Goal: Task Accomplishment & Management: Manage account settings

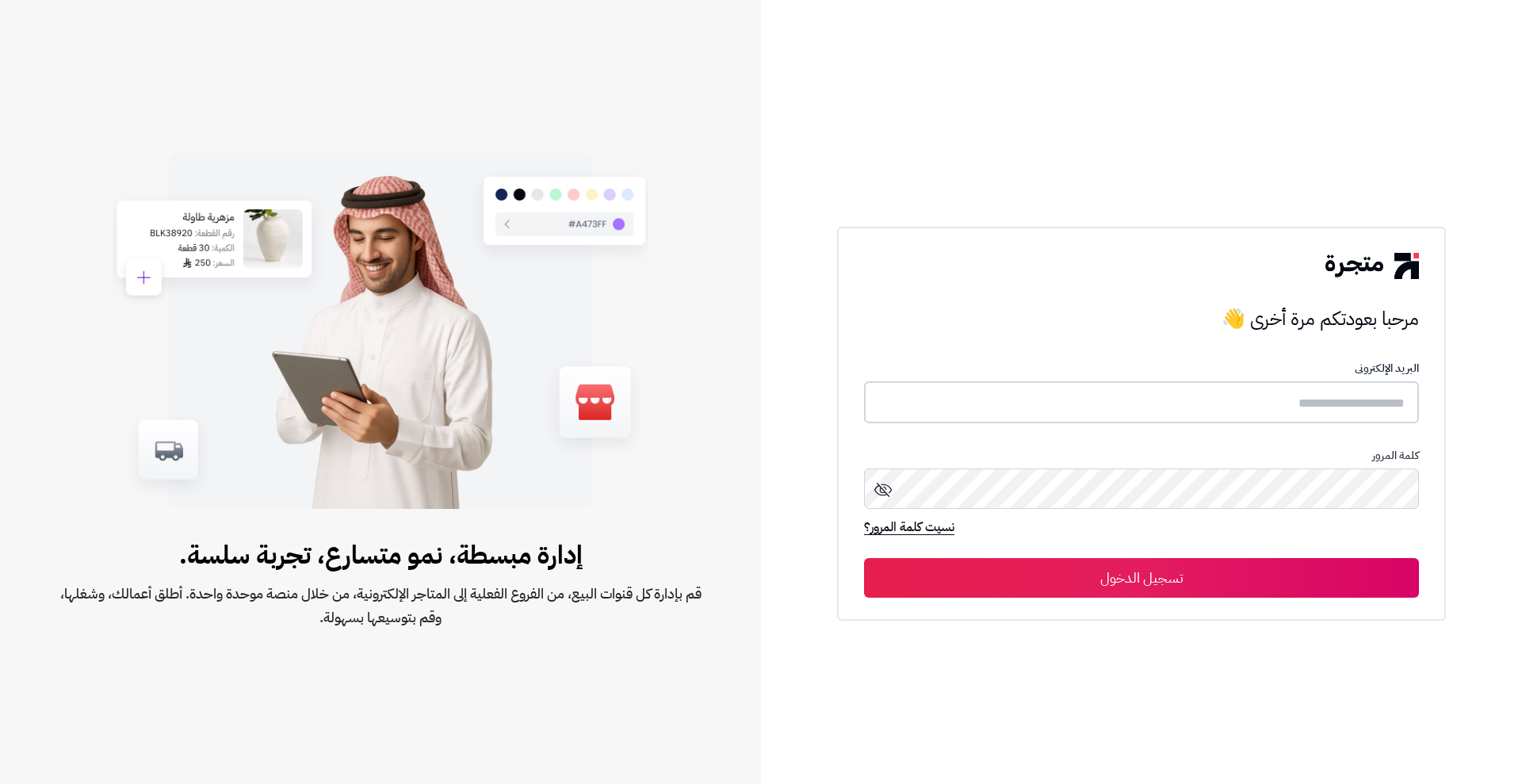
drag, startPoint x: 0, startPoint y: 0, endPoint x: 1089, endPoint y: 405, distance: 1161.9
click at [1089, 405] on input "text" at bounding box center [1142, 402] width 555 height 42
type input "**********"
click at [1042, 578] on button "تسجيل الدخول" at bounding box center [1142, 576] width 555 height 39
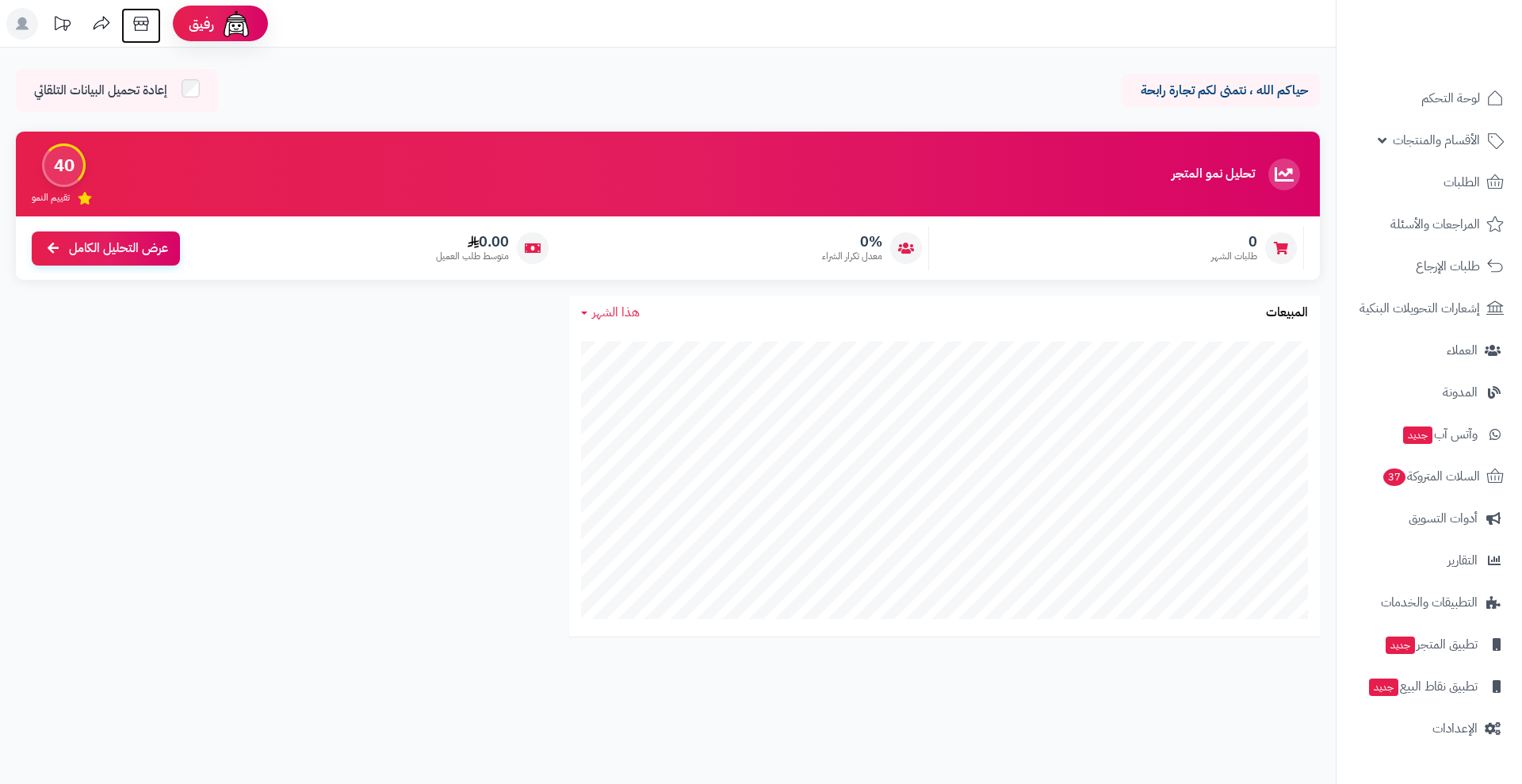
click at [143, 22] on icon at bounding box center [141, 24] width 31 height 31
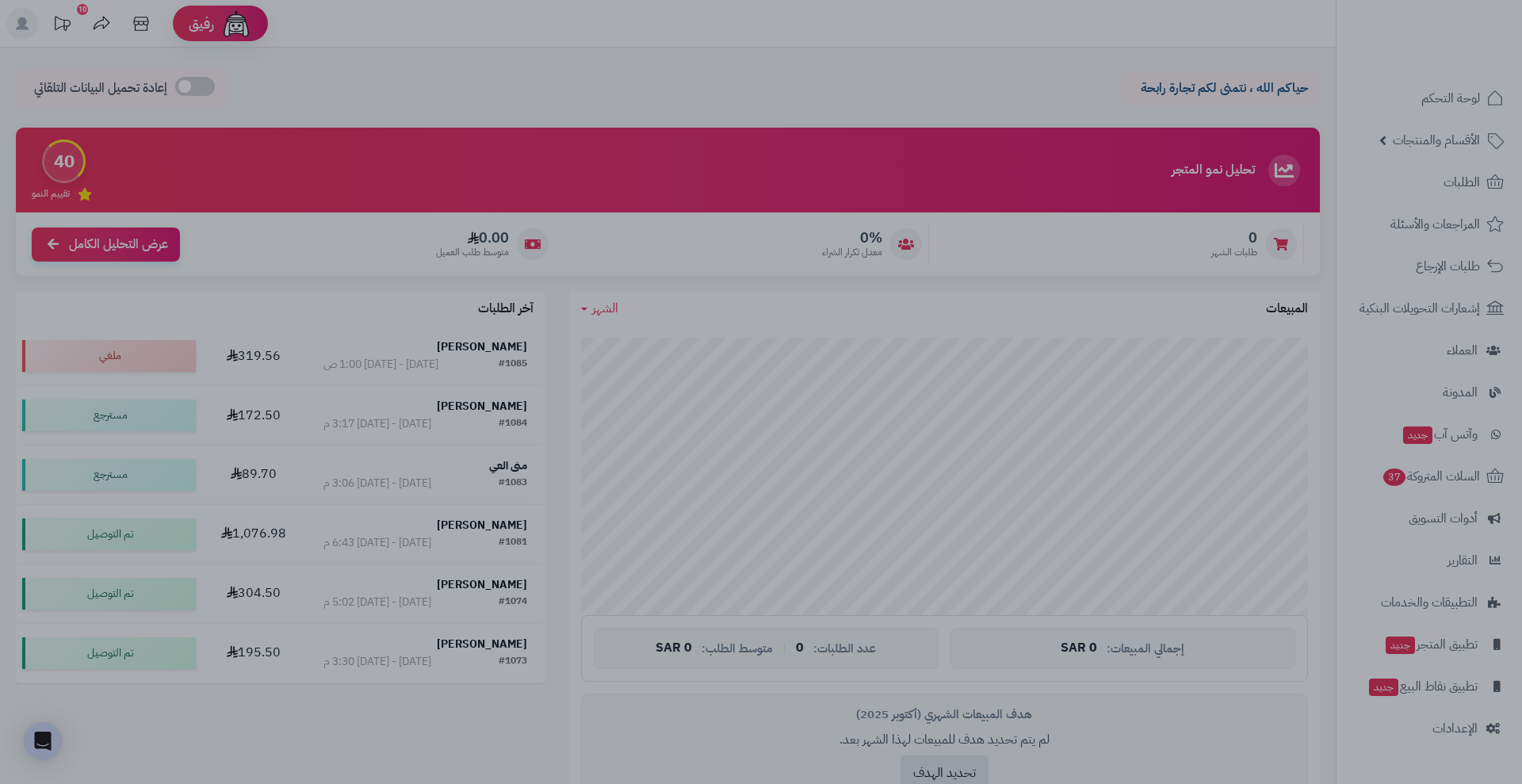
click at [1462, 727] on div at bounding box center [761, 392] width 1522 height 784
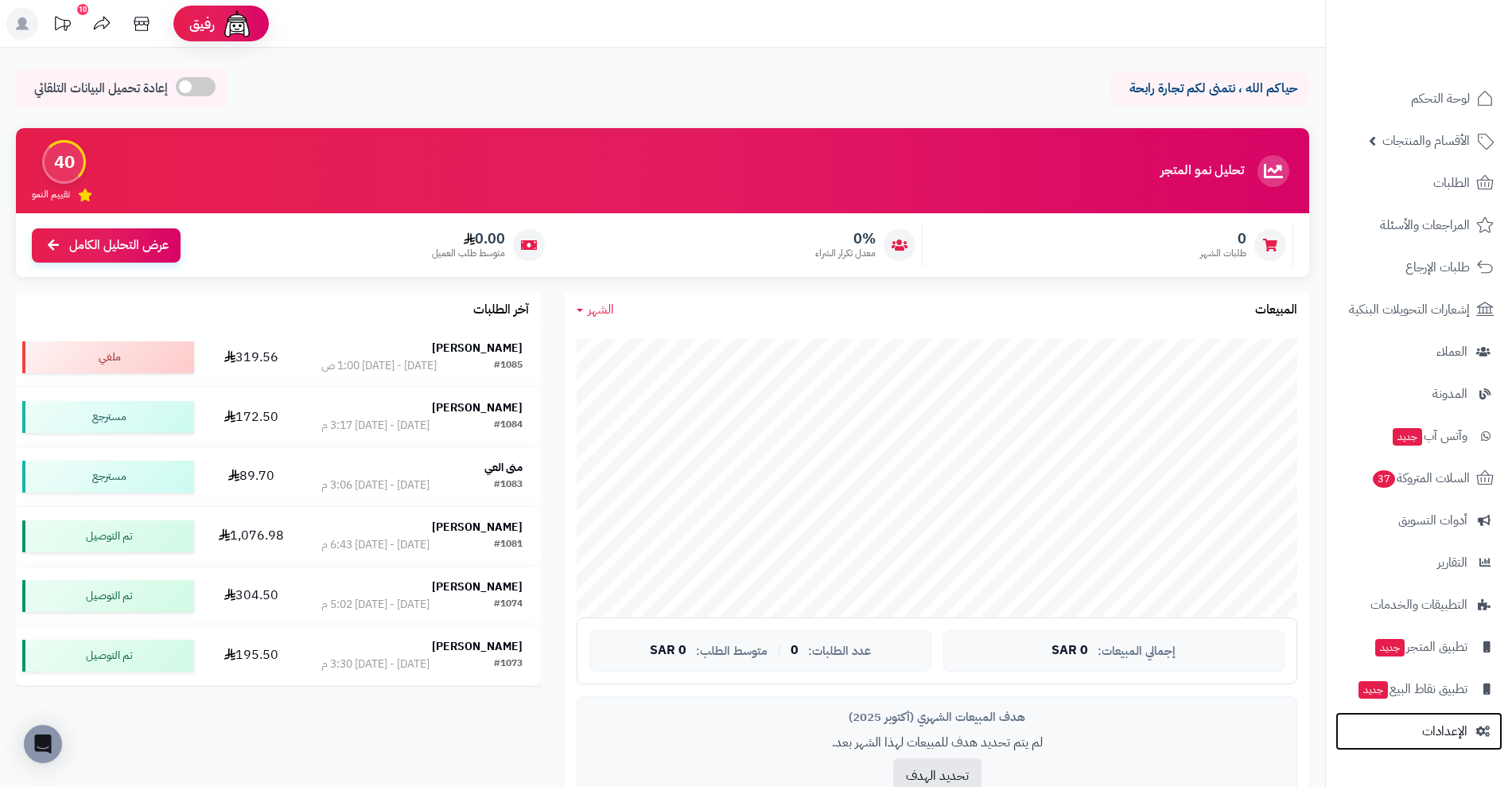
click at [1466, 730] on span "الإعدادات" at bounding box center [1445, 731] width 46 height 22
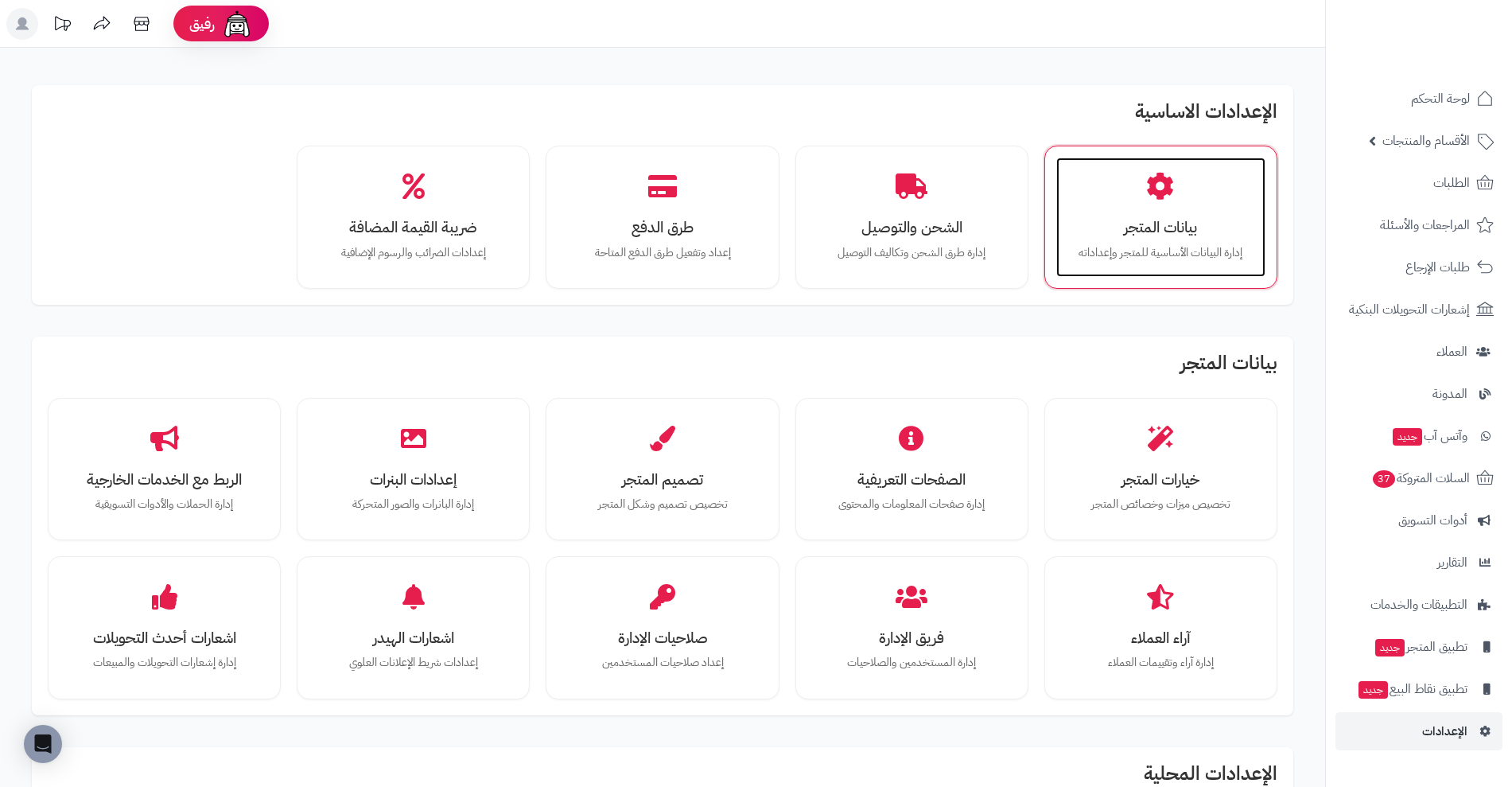
click at [1210, 178] on div "بيانات المتجر إدارة البيانات الأساسية للمتجر وإعداداته" at bounding box center [1160, 217] width 209 height 119
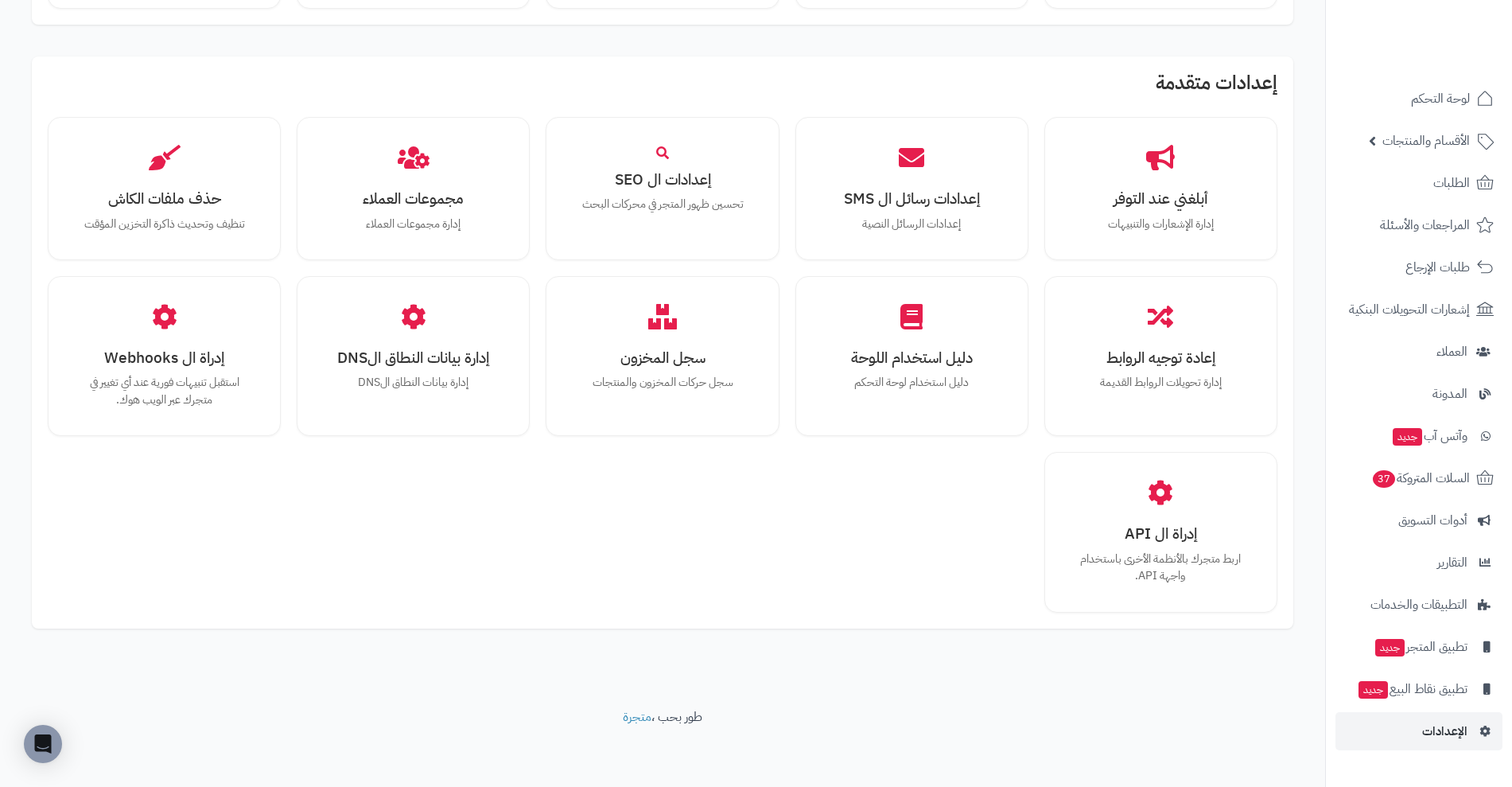
scroll to position [254, 0]
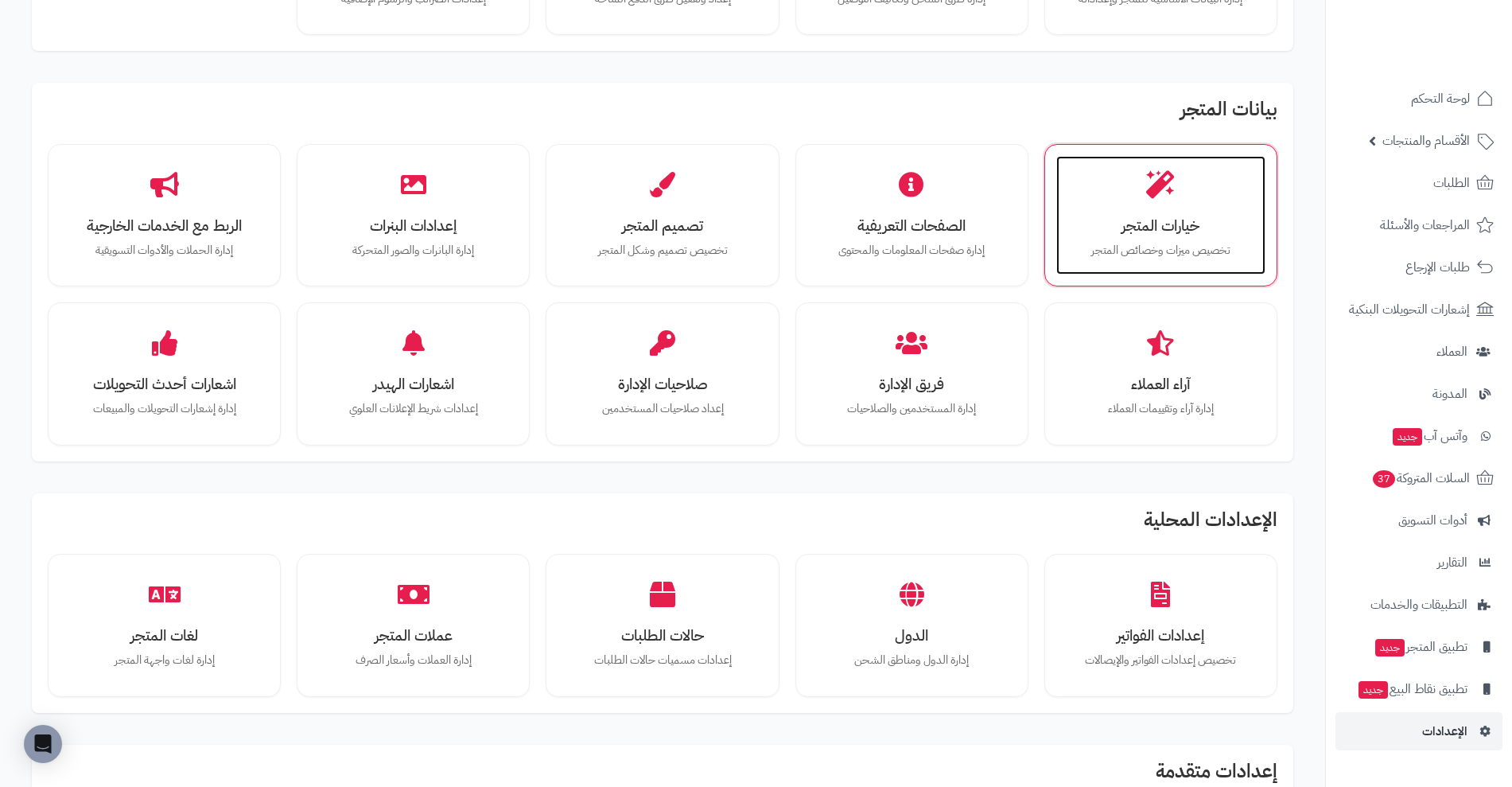
click at [1215, 243] on p "تخصيص ميزات وخصائص المتجر" at bounding box center [1160, 250] width 178 height 18
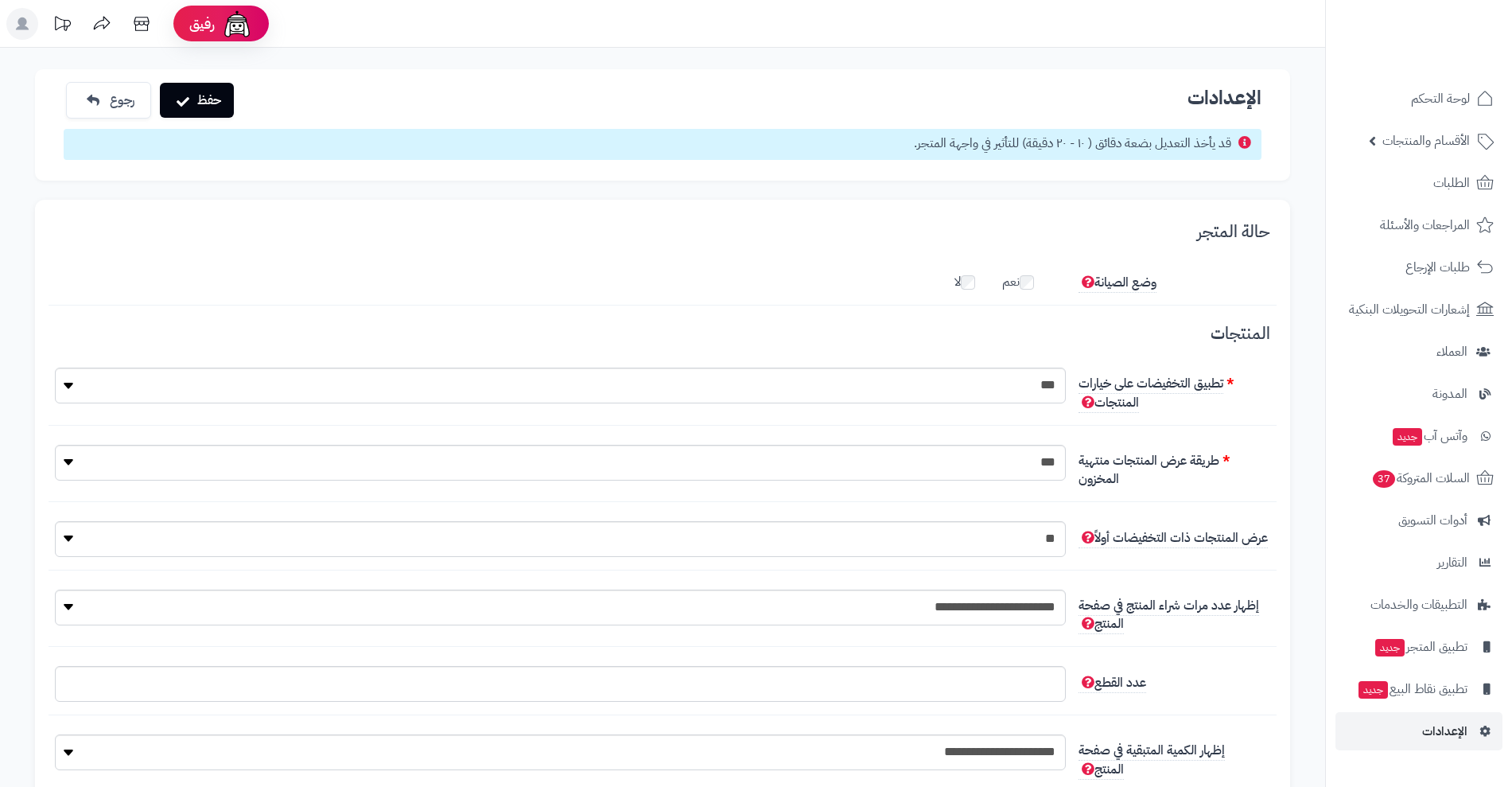
scroll to position [32, 0]
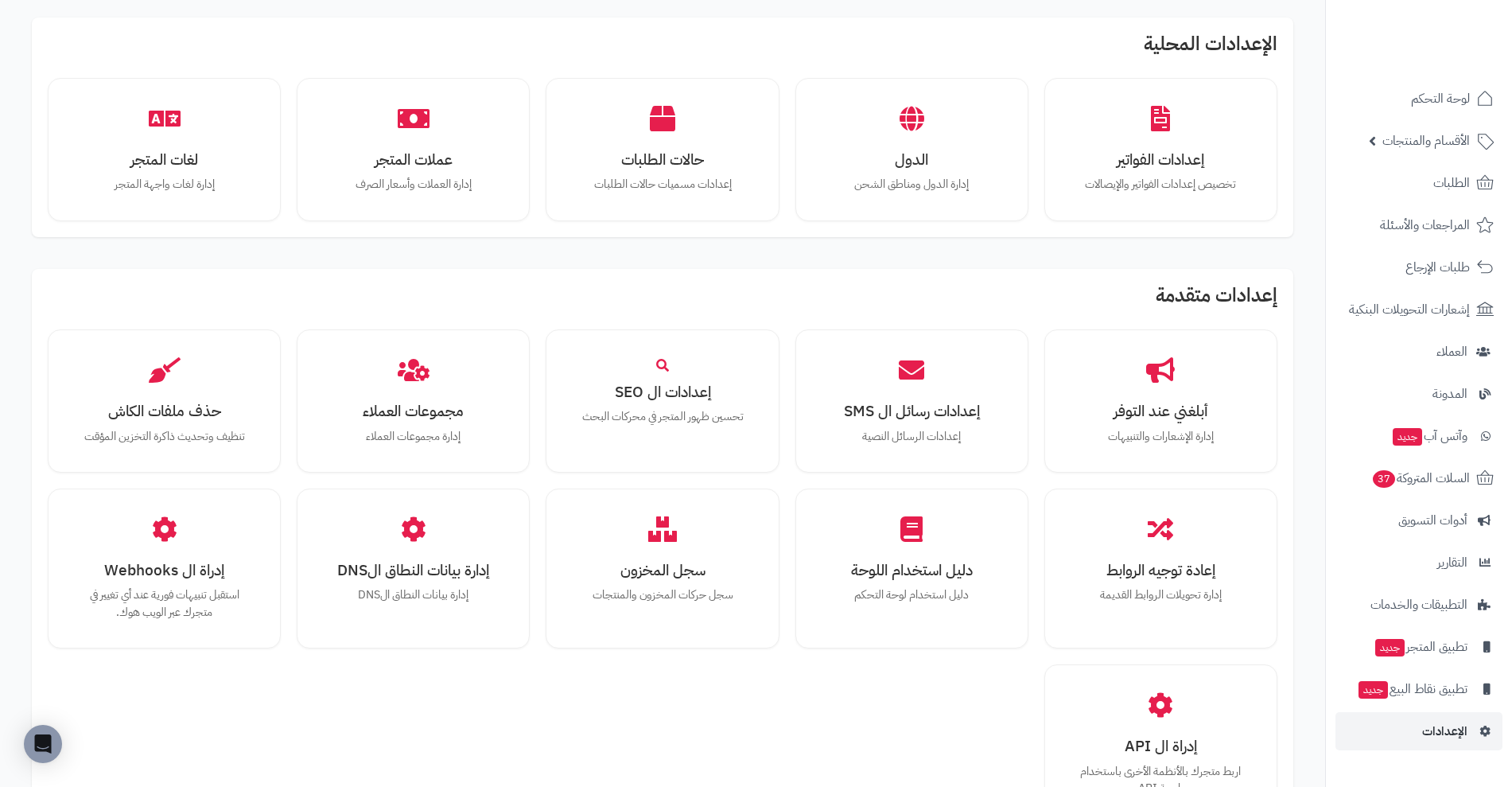
scroll to position [772, 0]
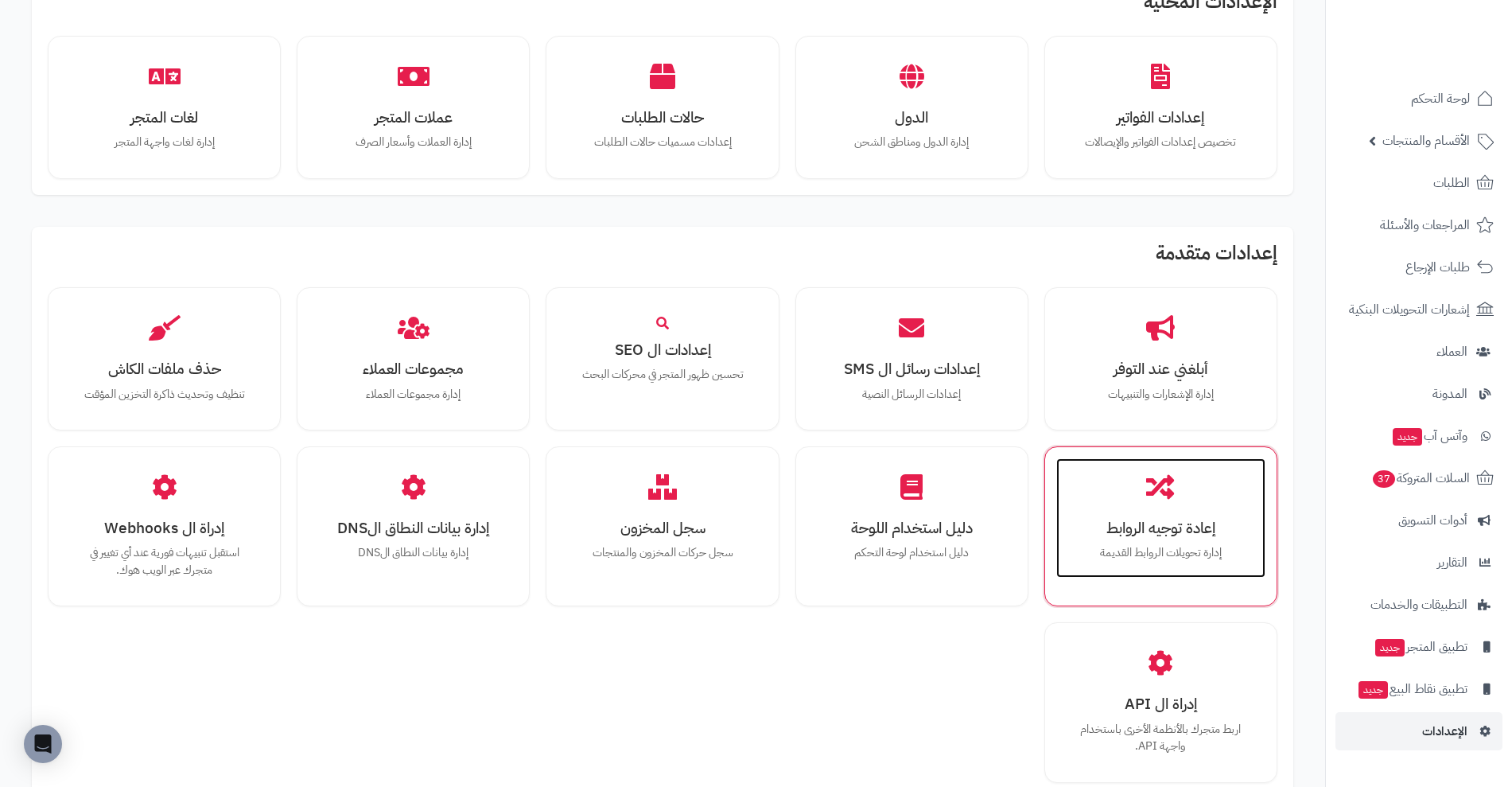
click at [1181, 566] on div "إعادة توجيه الروابط إدارة تحويلات الروابط القديمة" at bounding box center [1160, 518] width 209 height 119
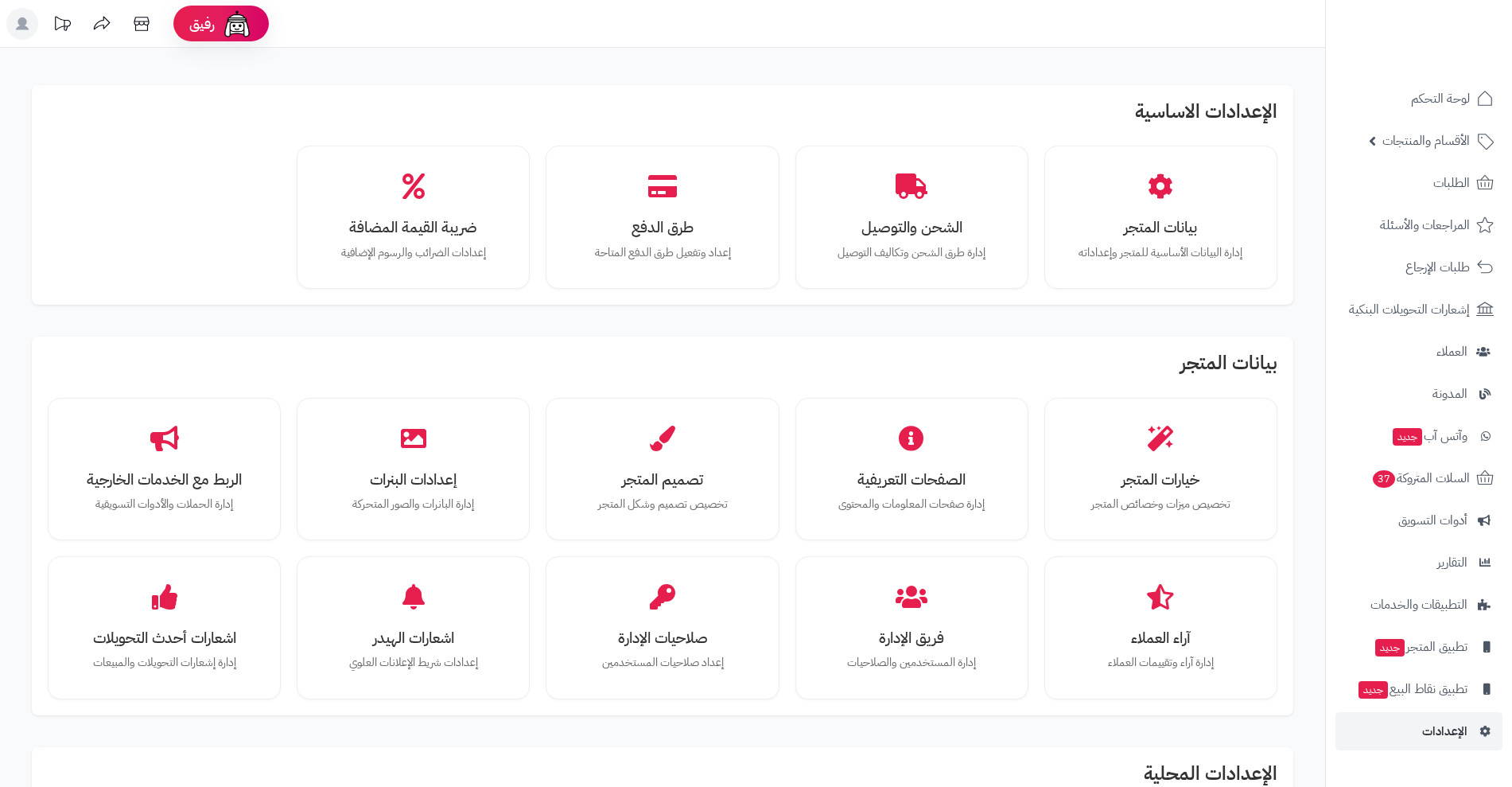
scroll to position [776, 0]
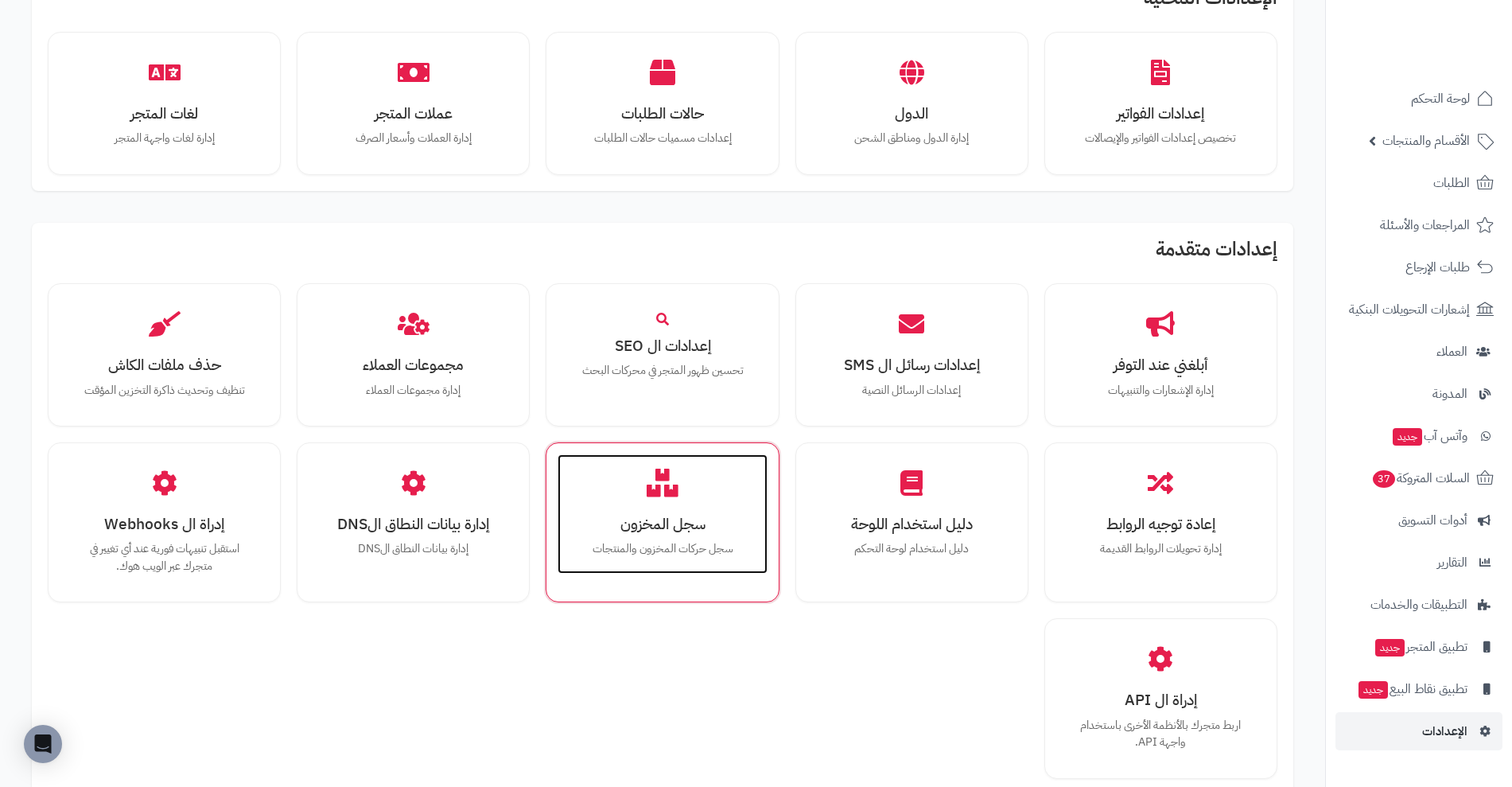
click at [653, 517] on h3 "سجل المخزون" at bounding box center [662, 523] width 178 height 17
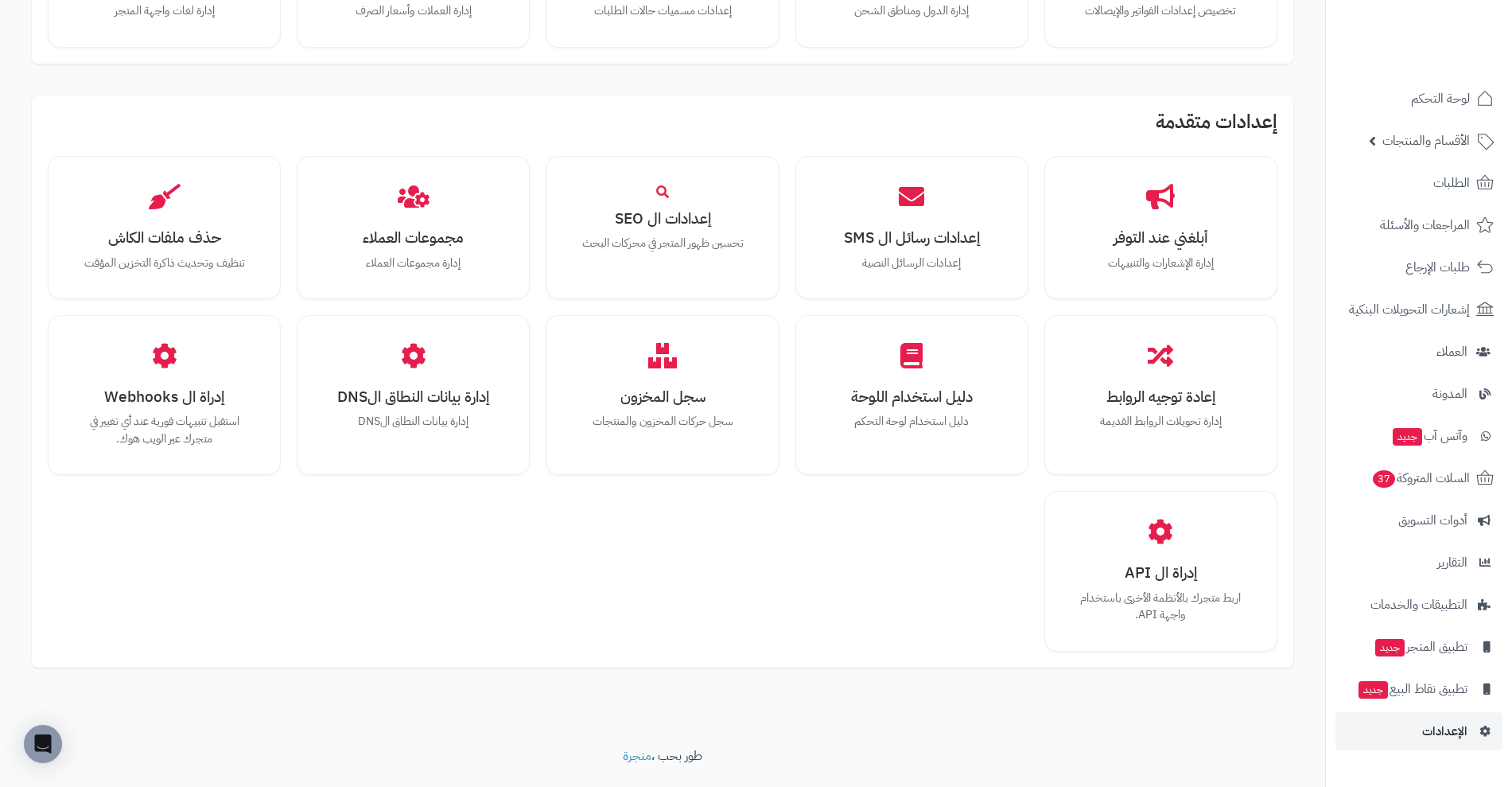
scroll to position [943, 0]
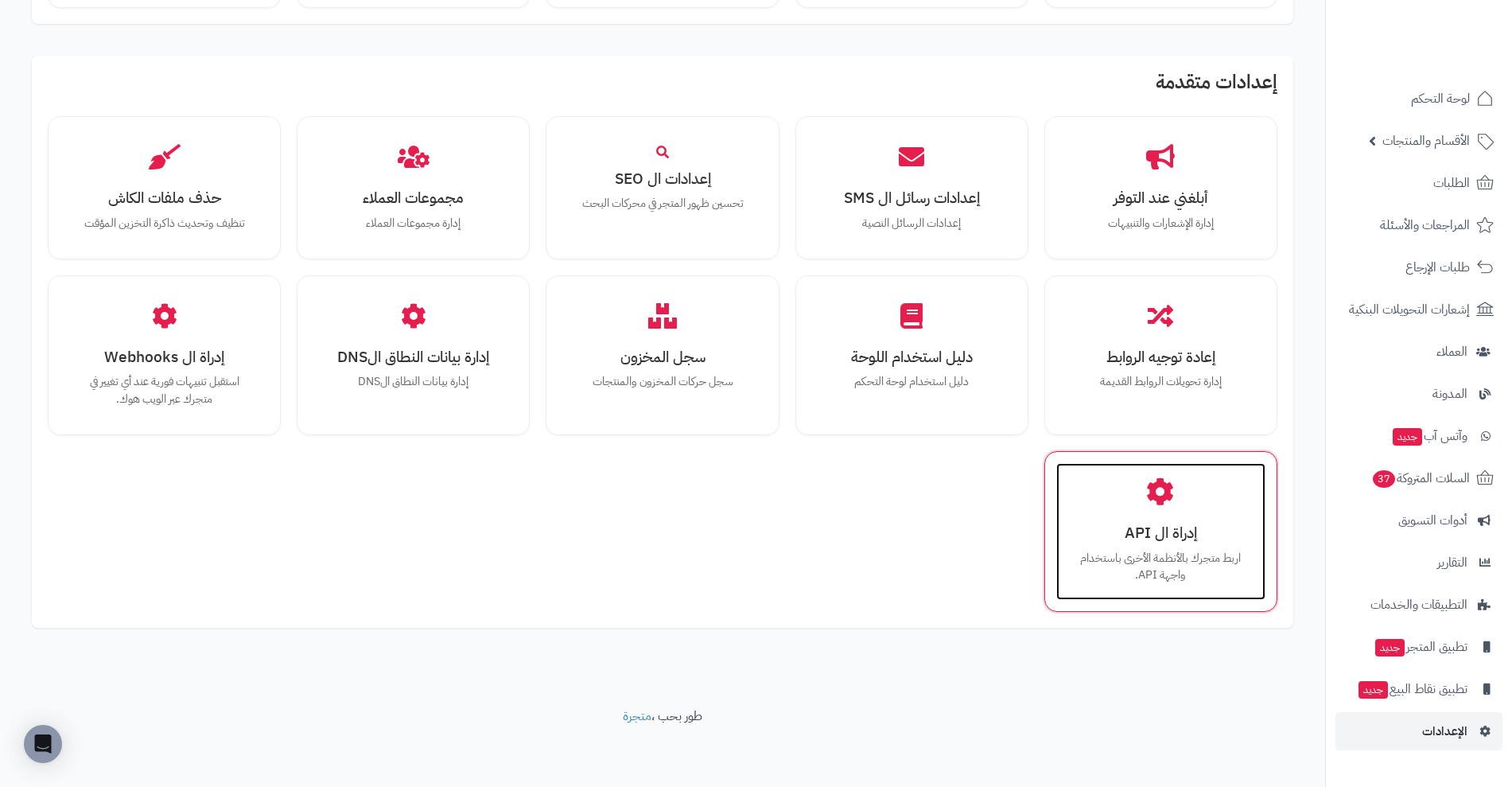
click at [1174, 545] on div "إدراة ال API اربط متجرك بالأنظمة الأخرى باستخدام واجهة API." at bounding box center [1160, 531] width 209 height 136
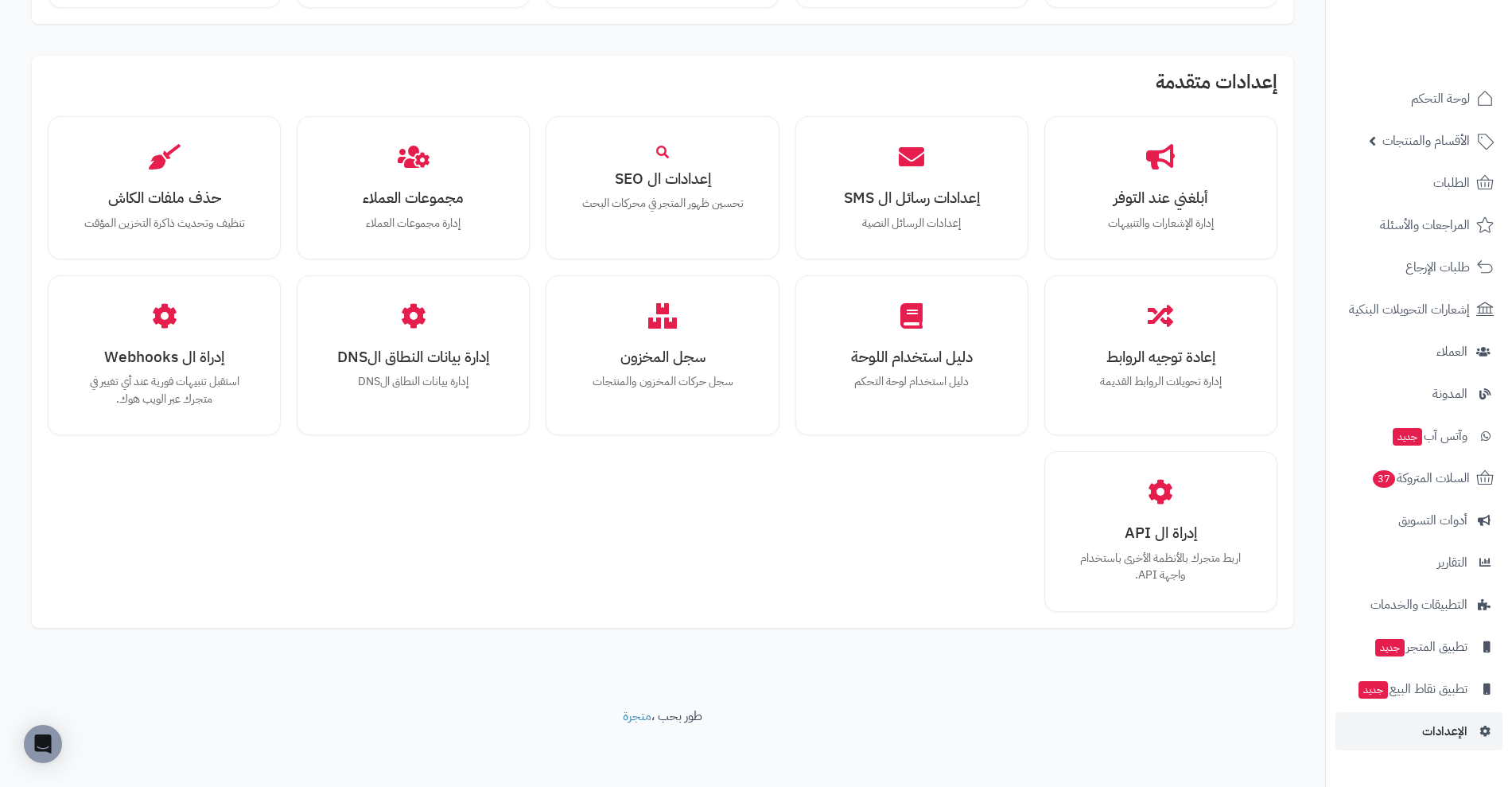
scroll to position [255, 0]
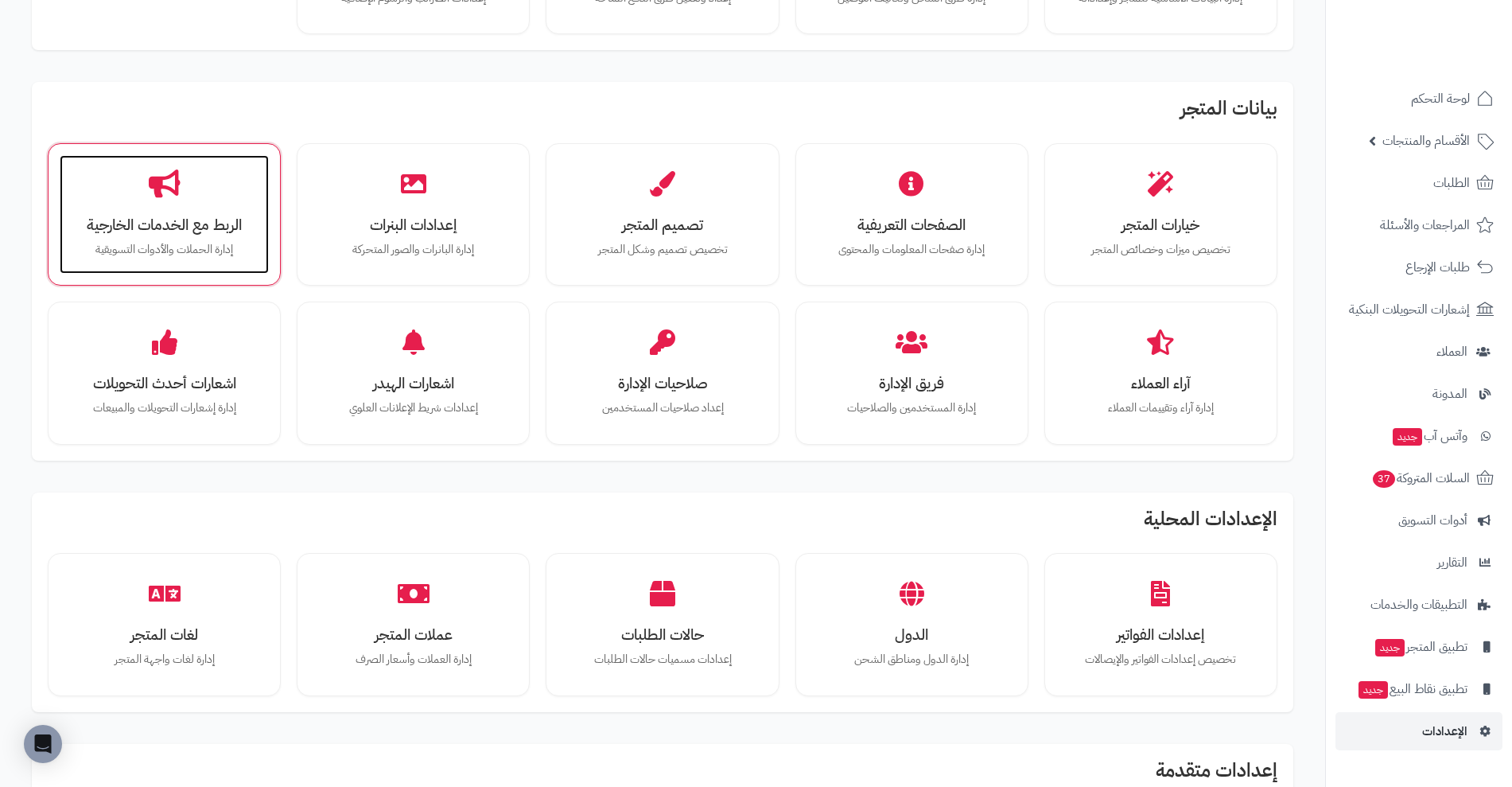
click at [237, 186] on div "الربط مع الخدمات الخارجية إدارة الحملات والأدوات التسويقية" at bounding box center [164, 214] width 209 height 119
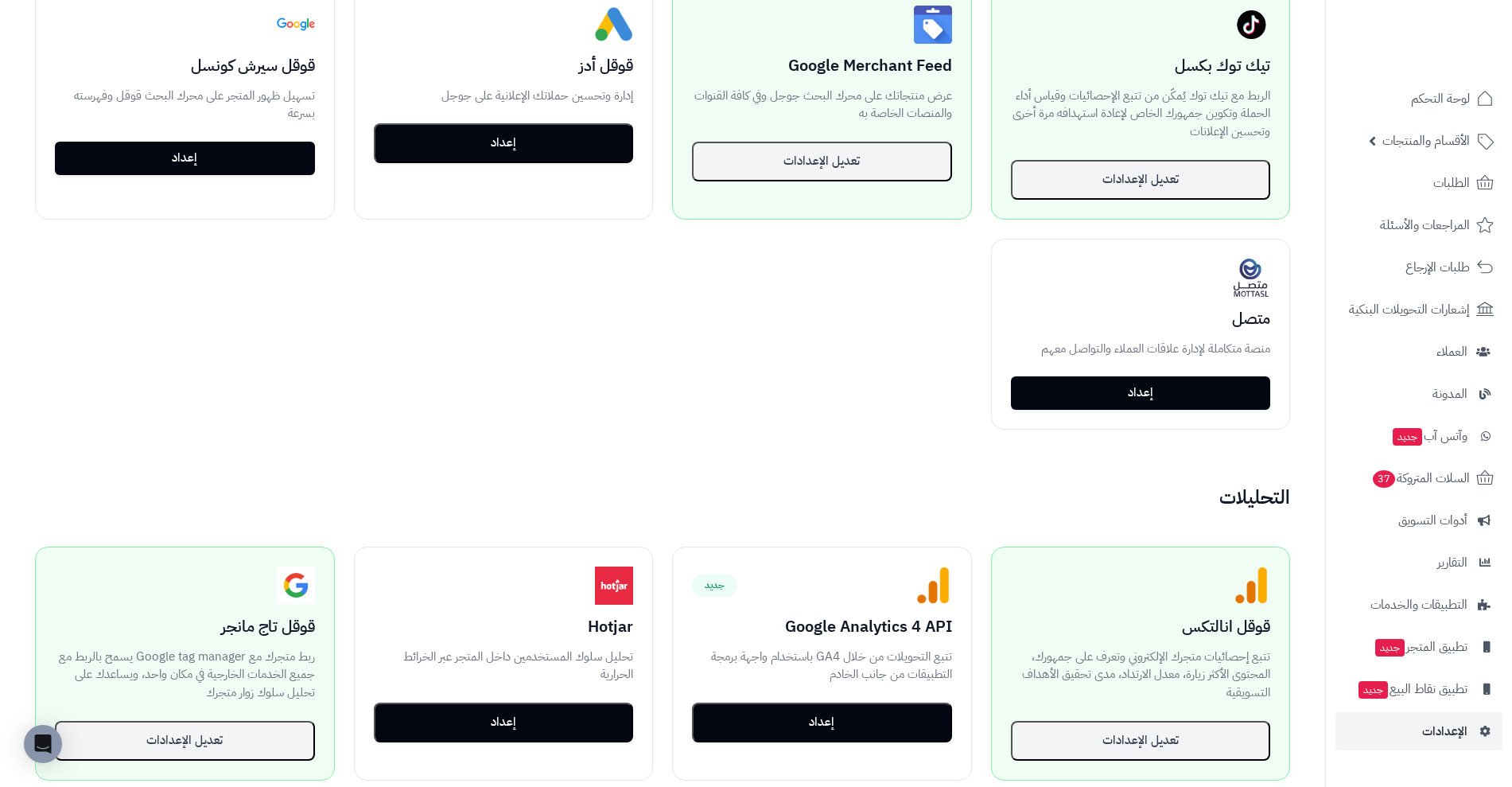
scroll to position [616, 0]
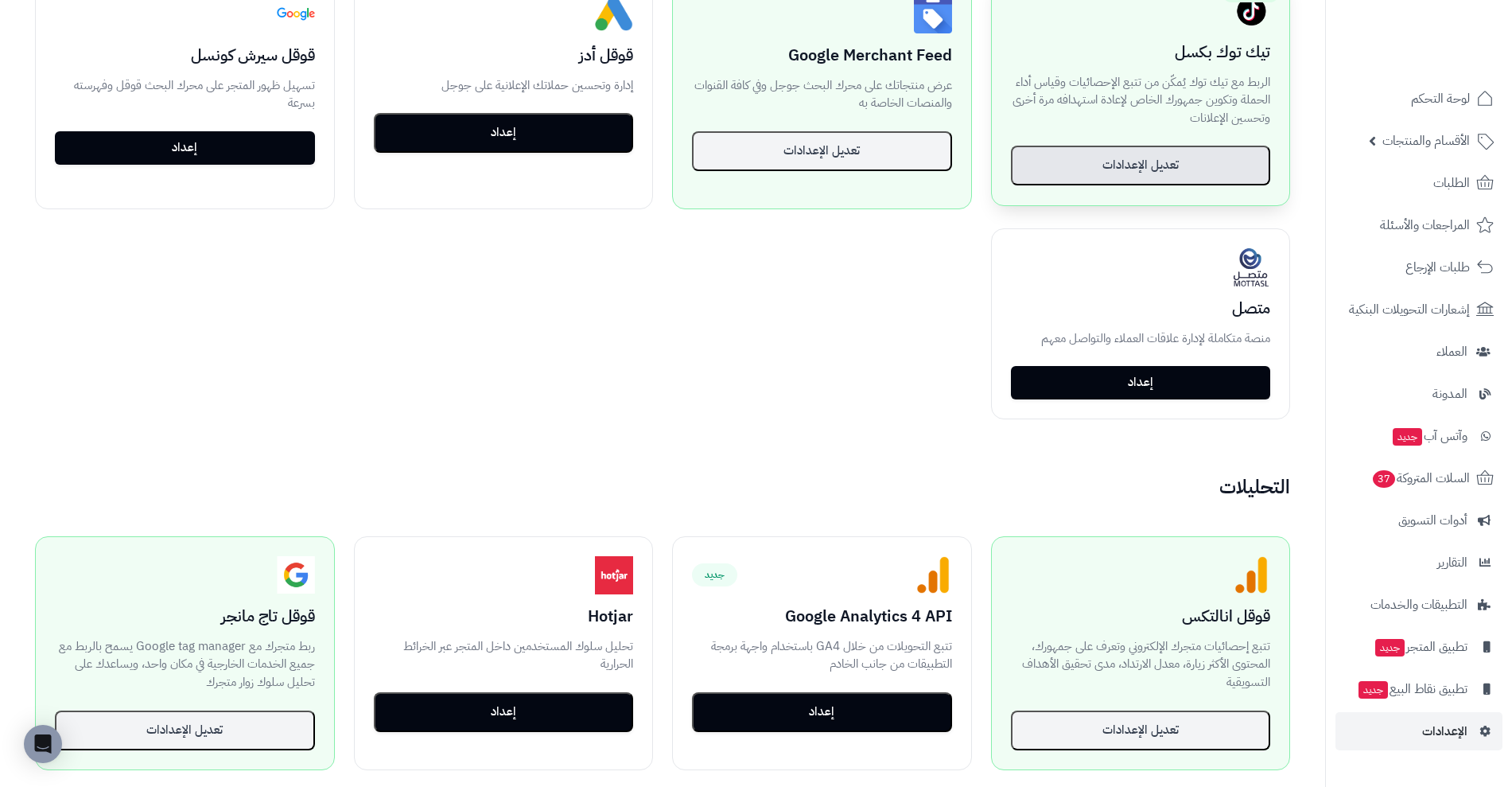
click at [1220, 168] on button "تعديل الإعدادات" at bounding box center [1140, 165] width 260 height 39
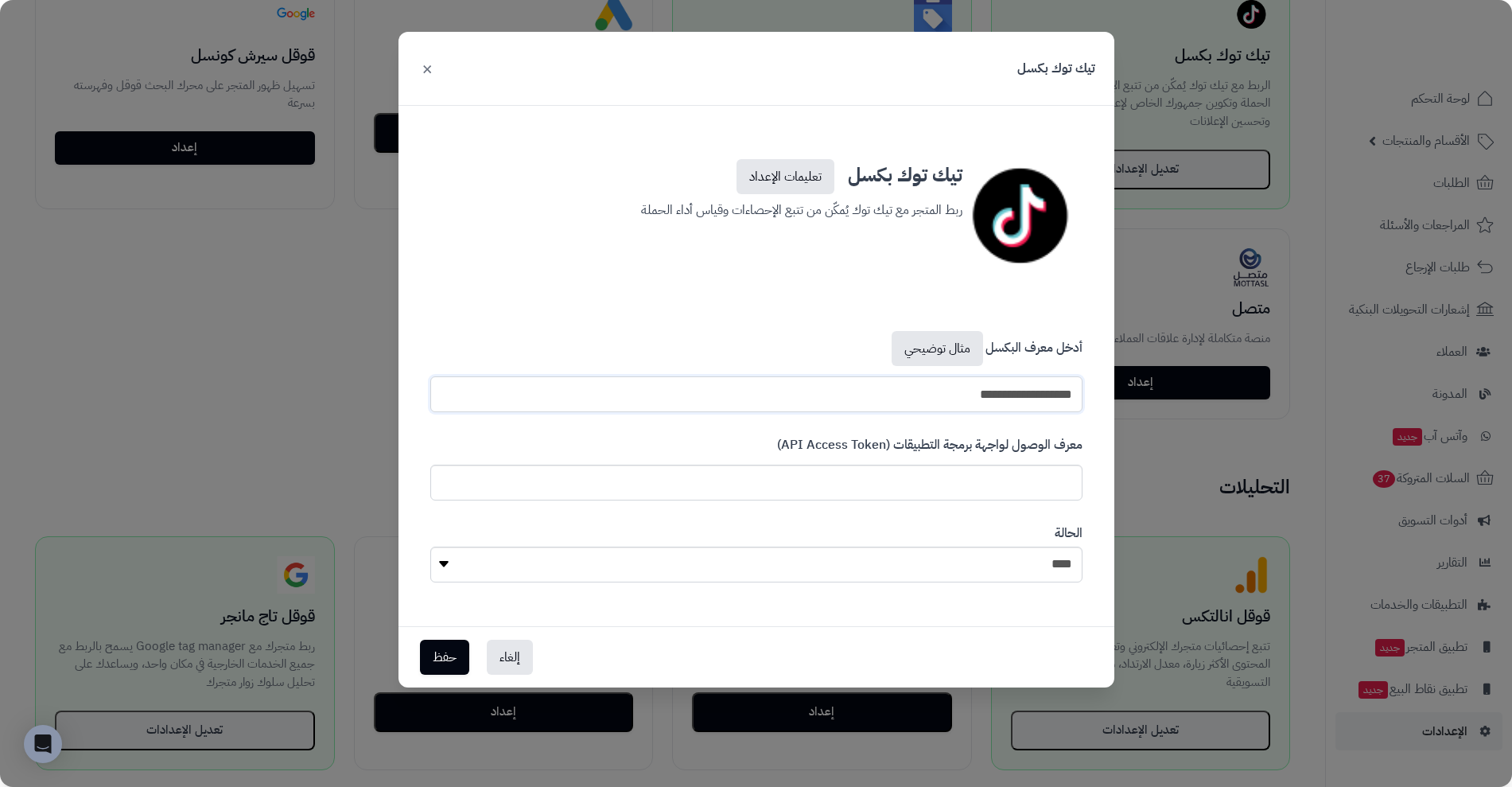
click at [1010, 396] on input "**********" at bounding box center [756, 394] width 652 height 36
click at [997, 382] on input "**********" at bounding box center [756, 394] width 652 height 36
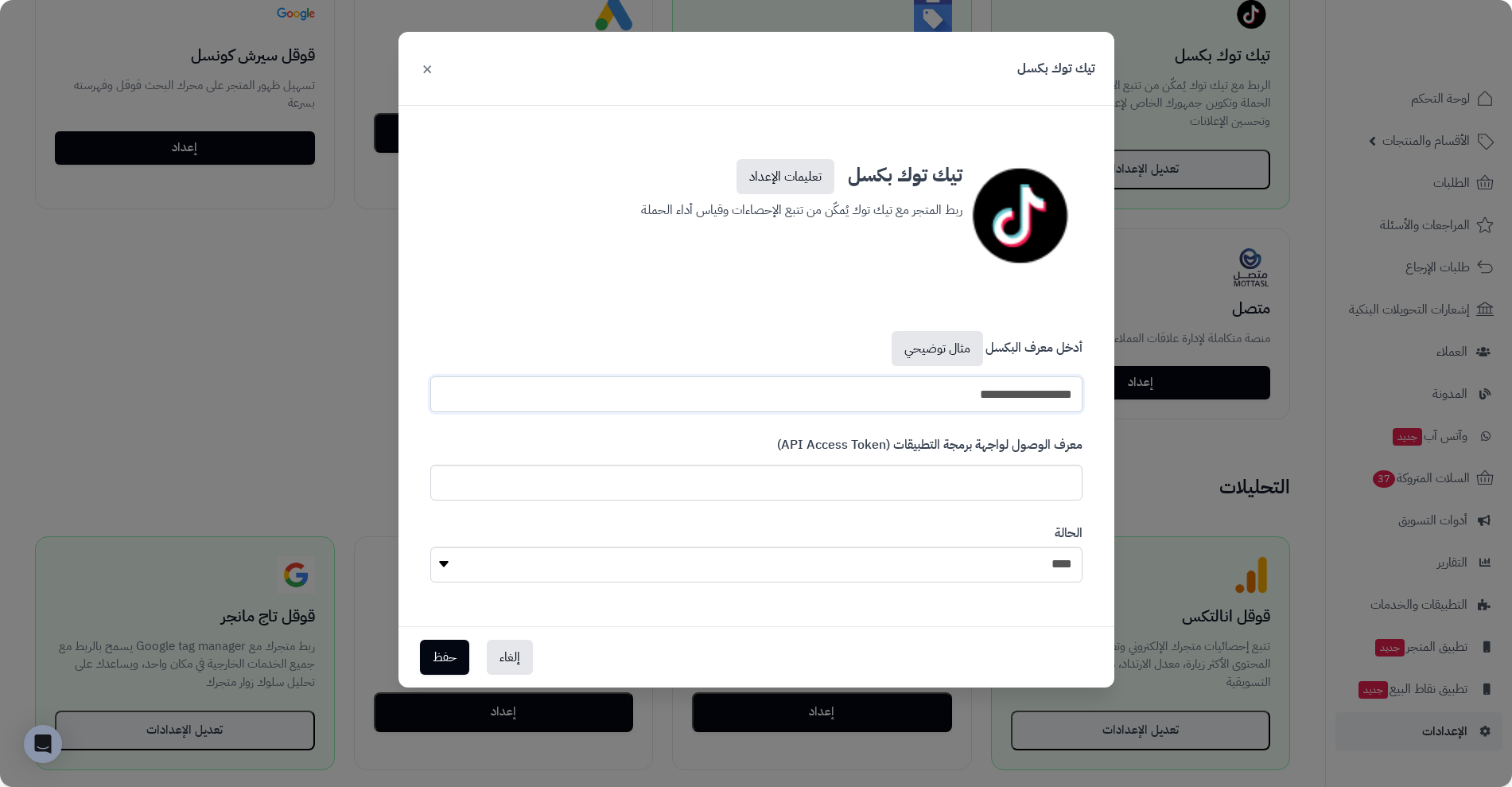
paste input "**********"
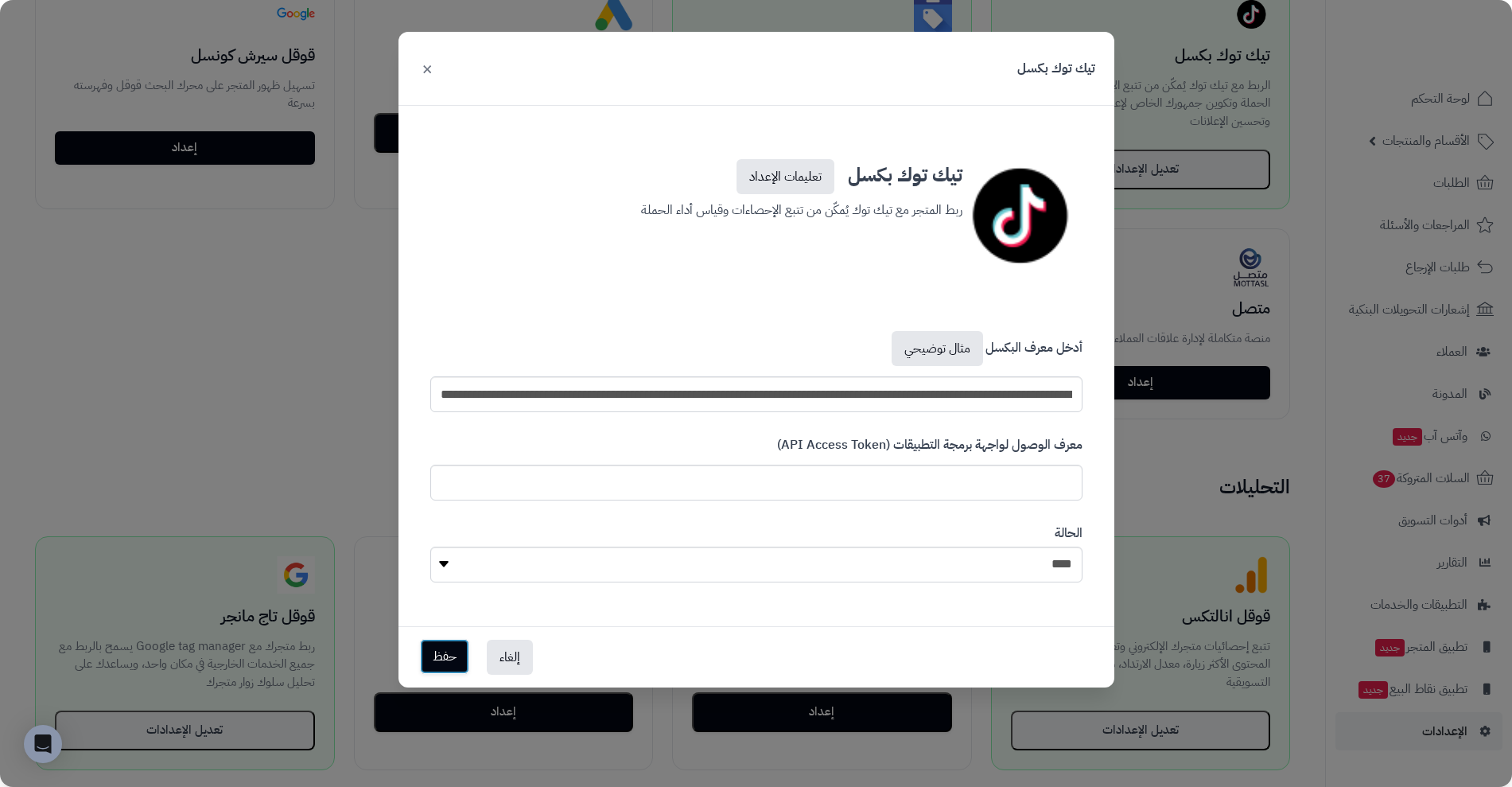
scroll to position [0, 0]
click at [429, 651] on button "حفظ" at bounding box center [444, 657] width 49 height 35
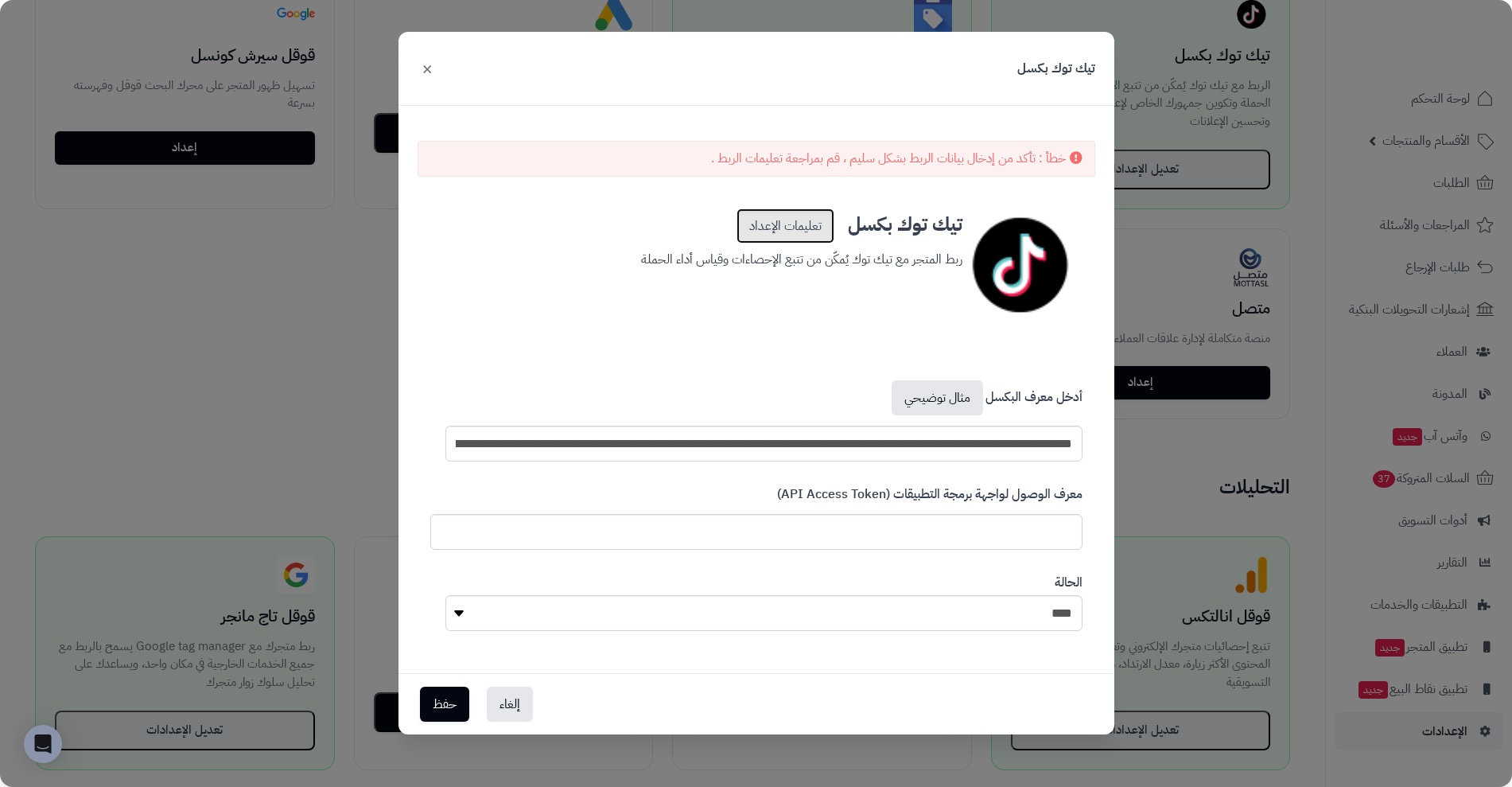
click at [770, 238] on link "تعليمات الإعداد" at bounding box center [786, 226] width 98 height 35
click at [697, 545] on input "text" at bounding box center [756, 531] width 652 height 36
click at [1019, 452] on input "text" at bounding box center [764, 443] width 637 height 36
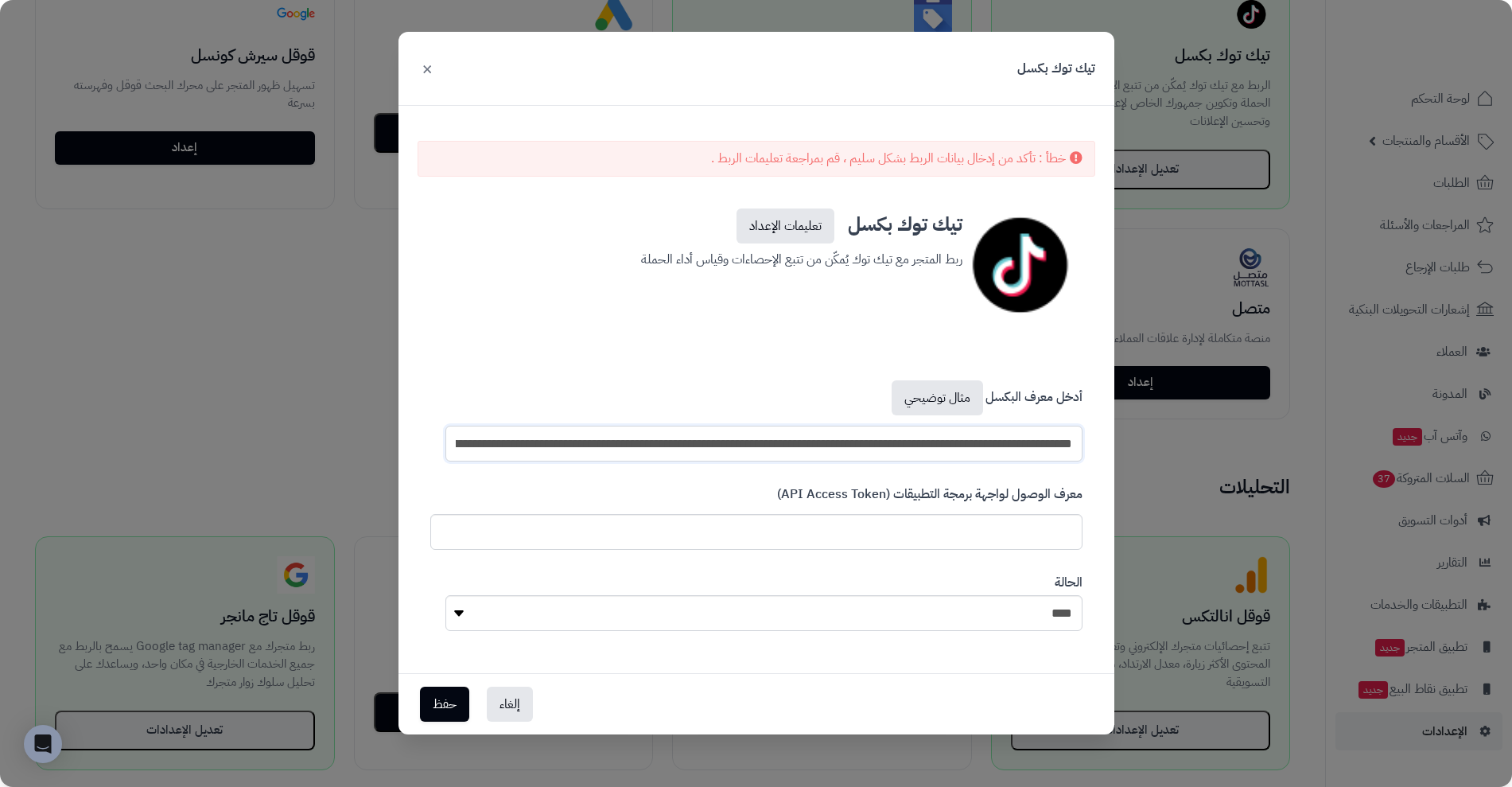
paste input "text"
type input "**********"
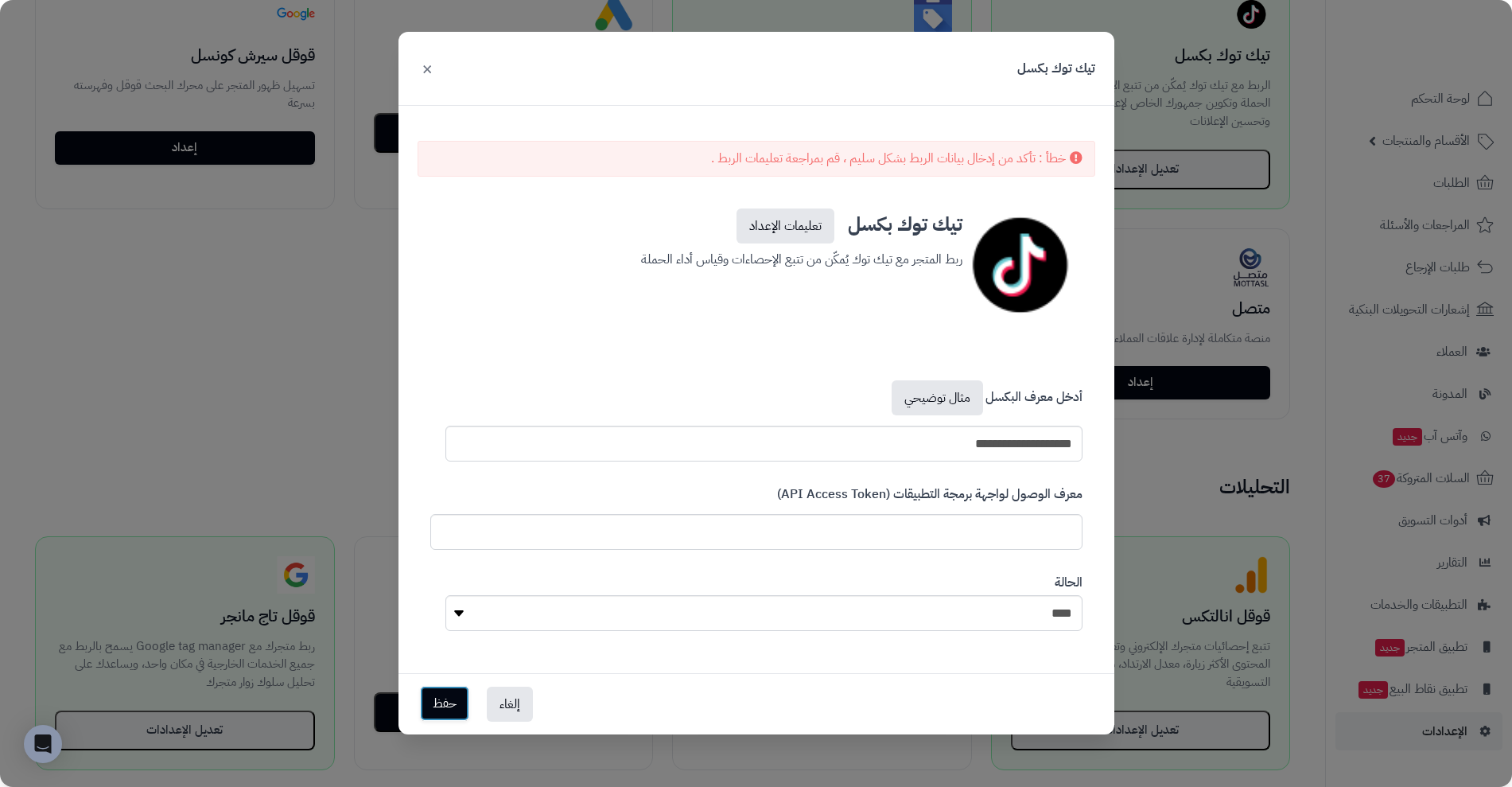
click at [450, 702] on button "حفظ" at bounding box center [444, 704] width 49 height 35
click at [746, 534] on input "text" at bounding box center [756, 531] width 652 height 36
click at [761, 459] on input "**********" at bounding box center [764, 443] width 637 height 36
click at [438, 695] on button "حفظ" at bounding box center [444, 704] width 49 height 35
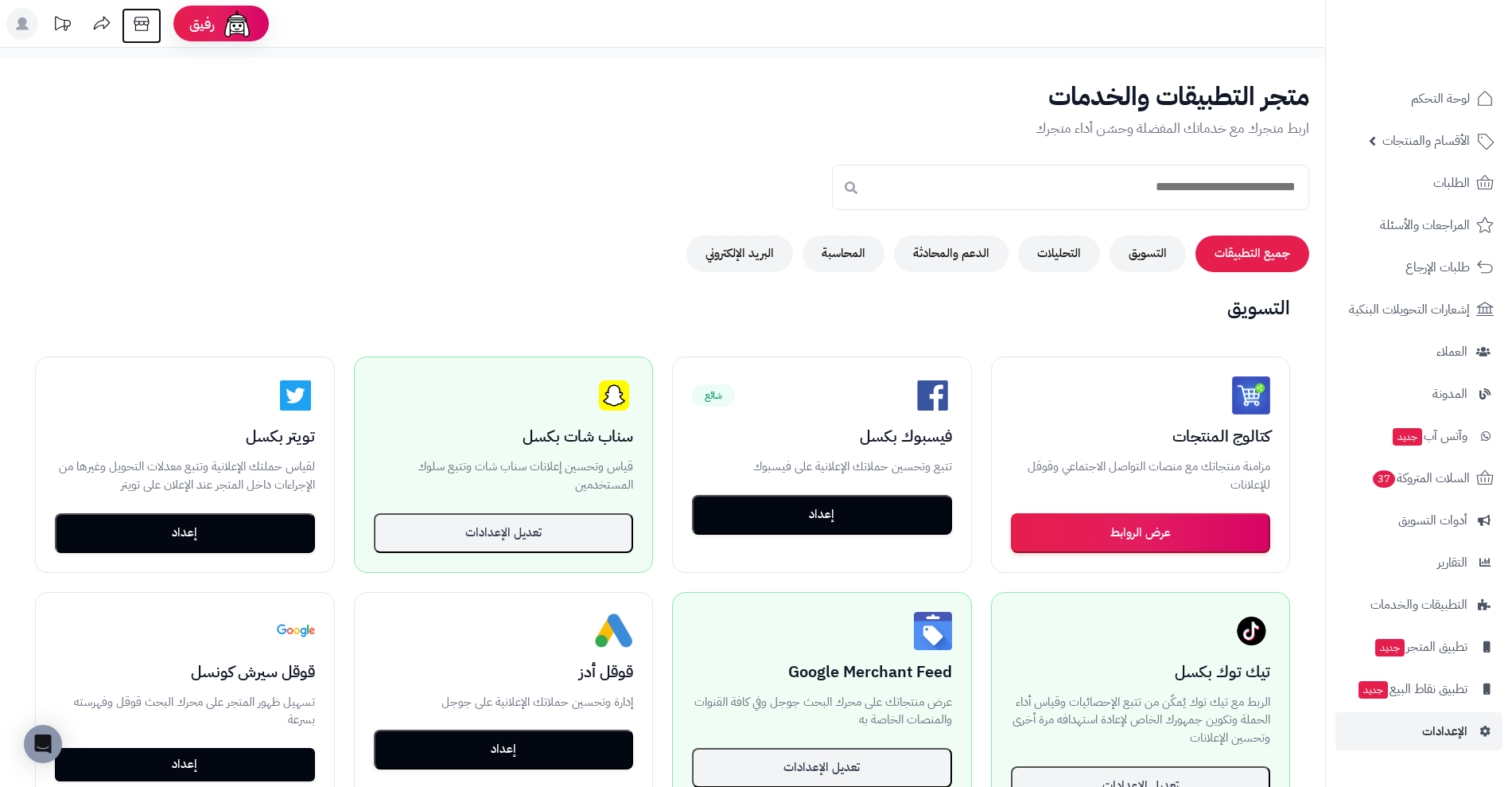
click at [140, 17] on icon at bounding box center [141, 24] width 15 height 14
